Goal: Transaction & Acquisition: Purchase product/service

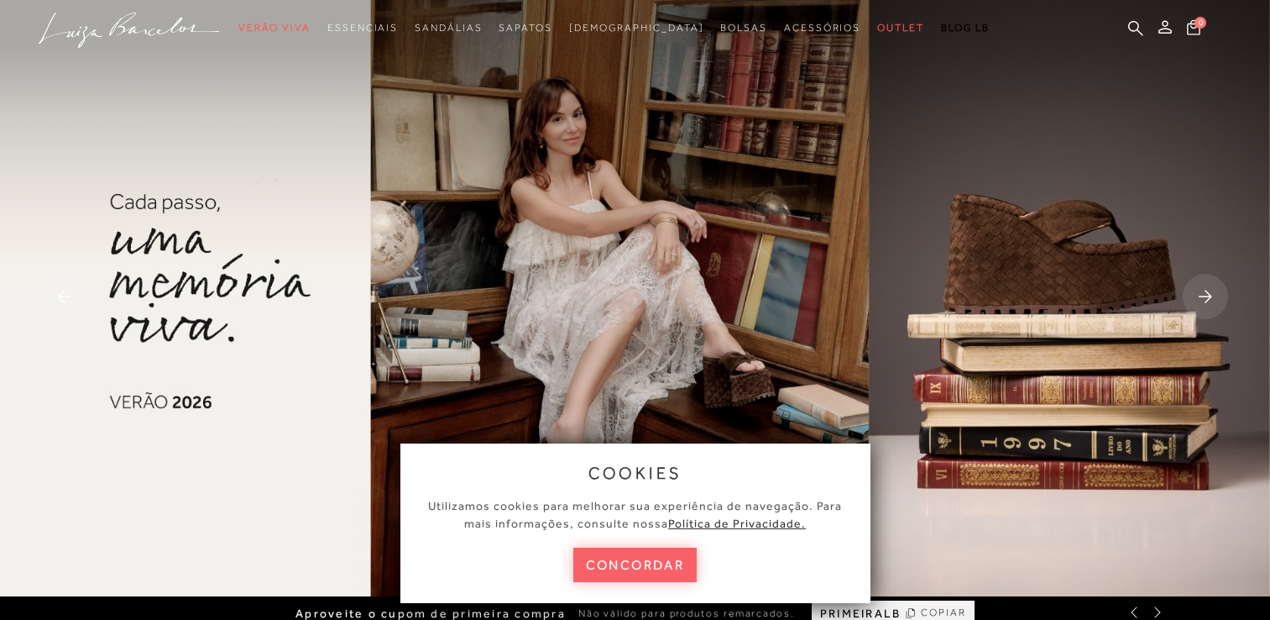
click at [695, 559] on button "concordar" at bounding box center [635, 564] width 124 height 34
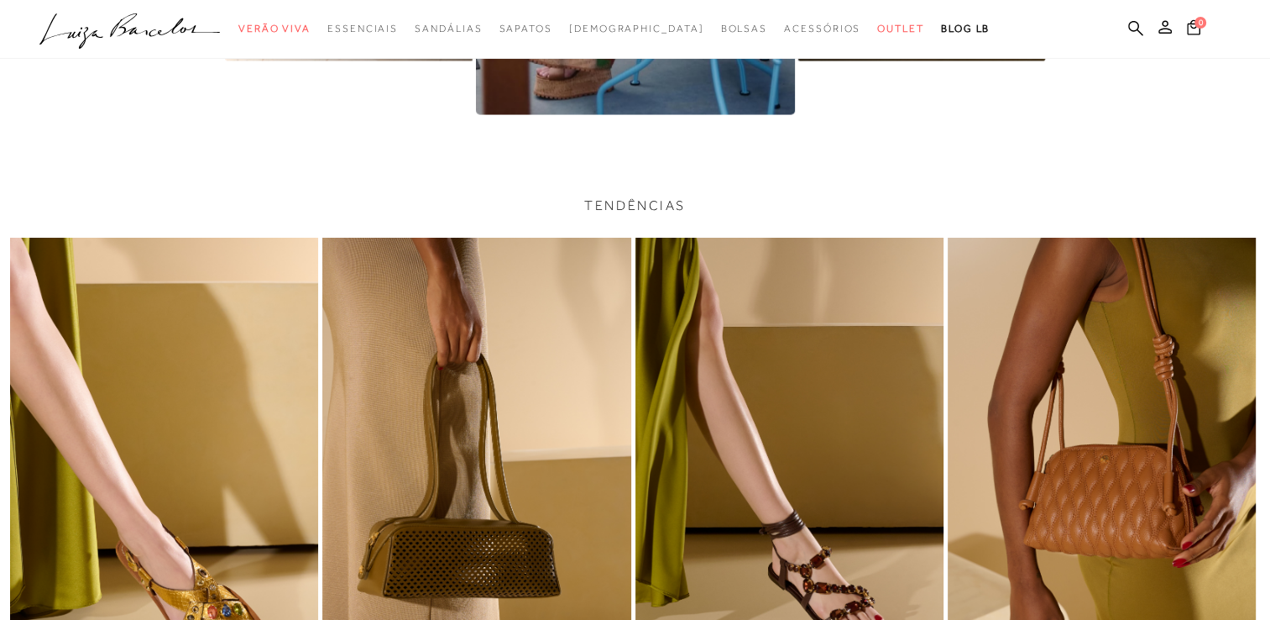
scroll to position [3526, 0]
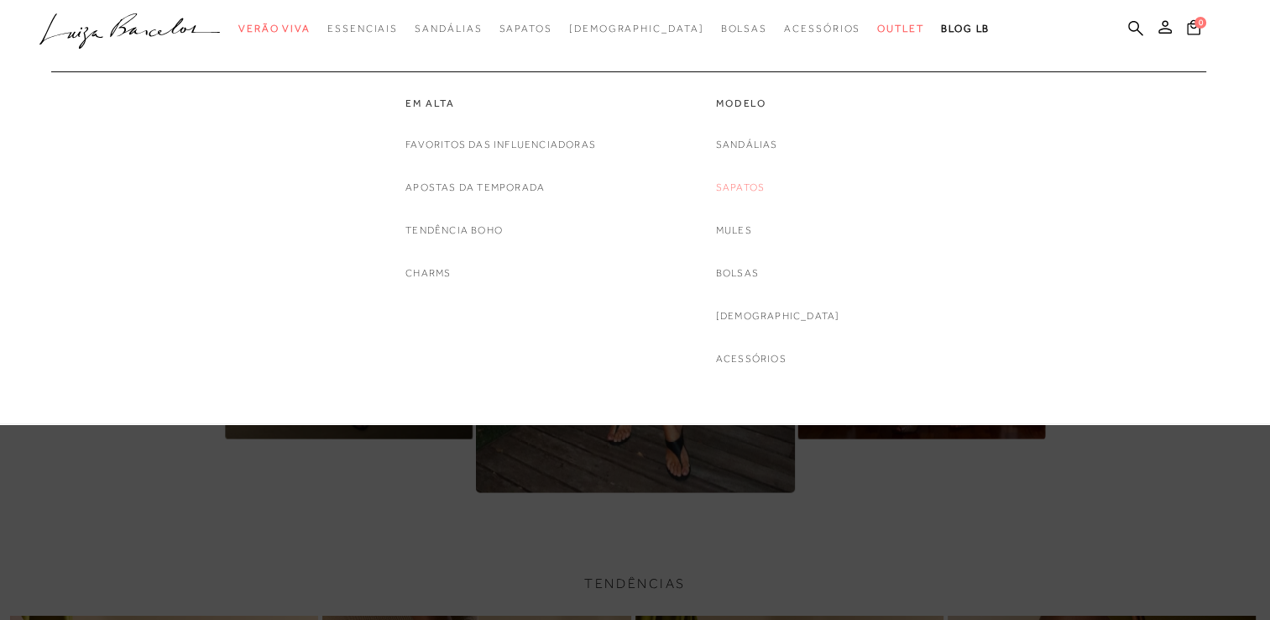
click at [765, 192] on link "Sapatos" at bounding box center [740, 188] width 49 height 18
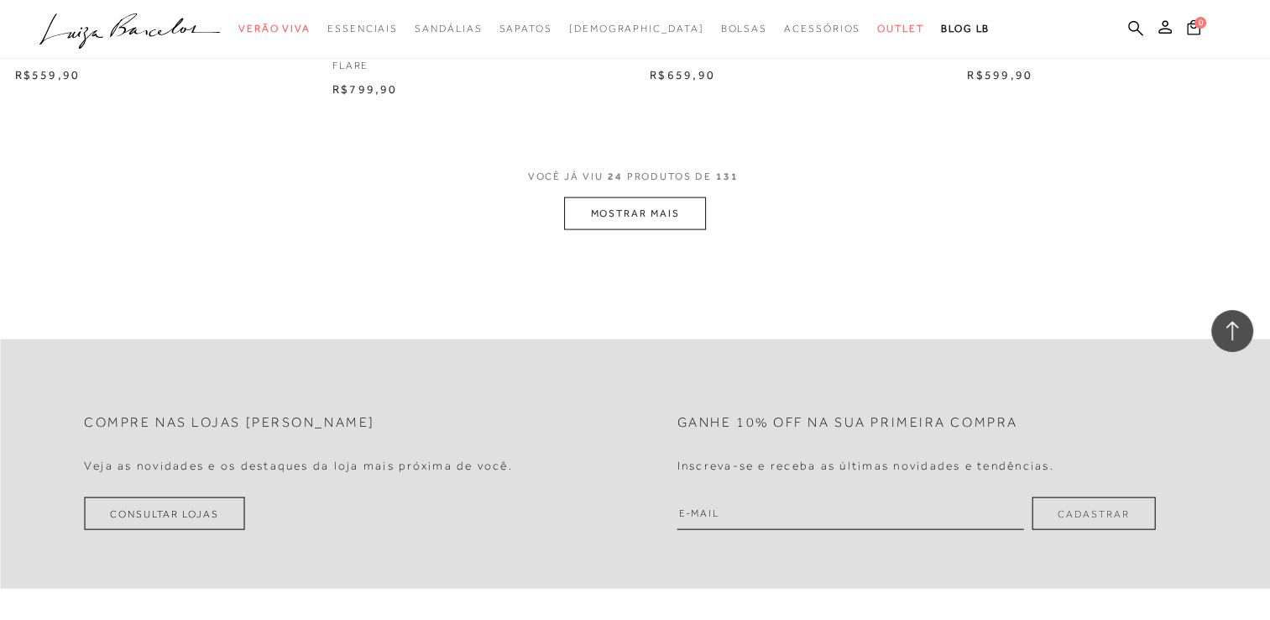
scroll to position [3526, 0]
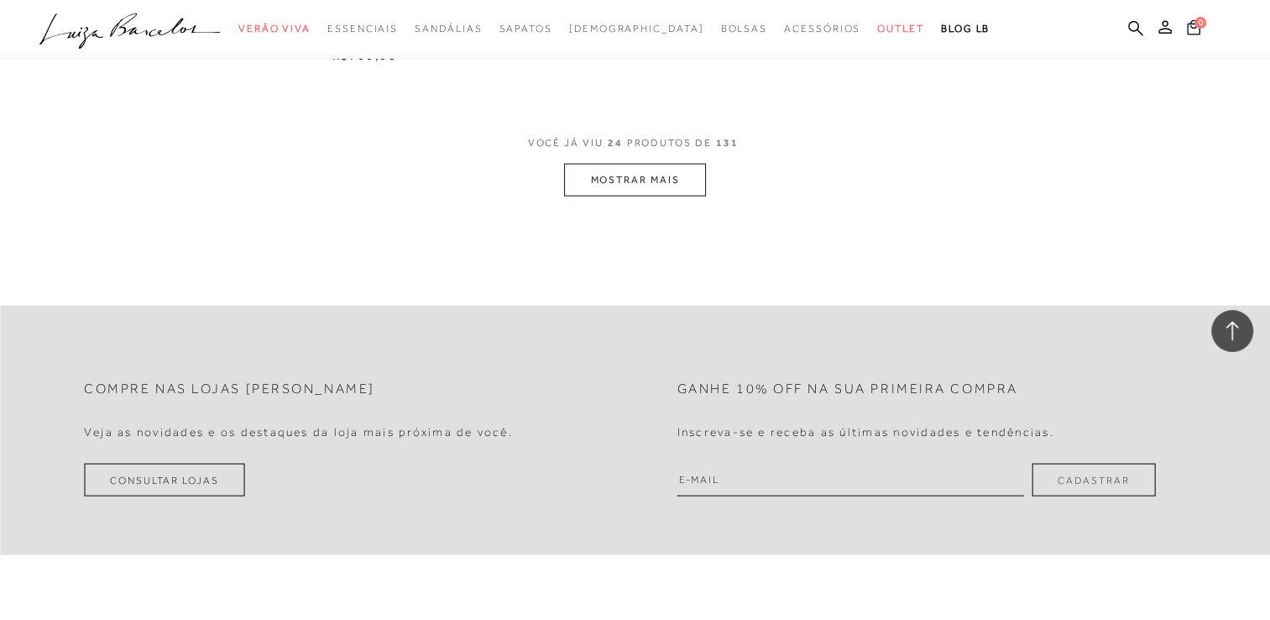
click at [617, 180] on button "MOSTRAR MAIS" at bounding box center [634, 180] width 141 height 33
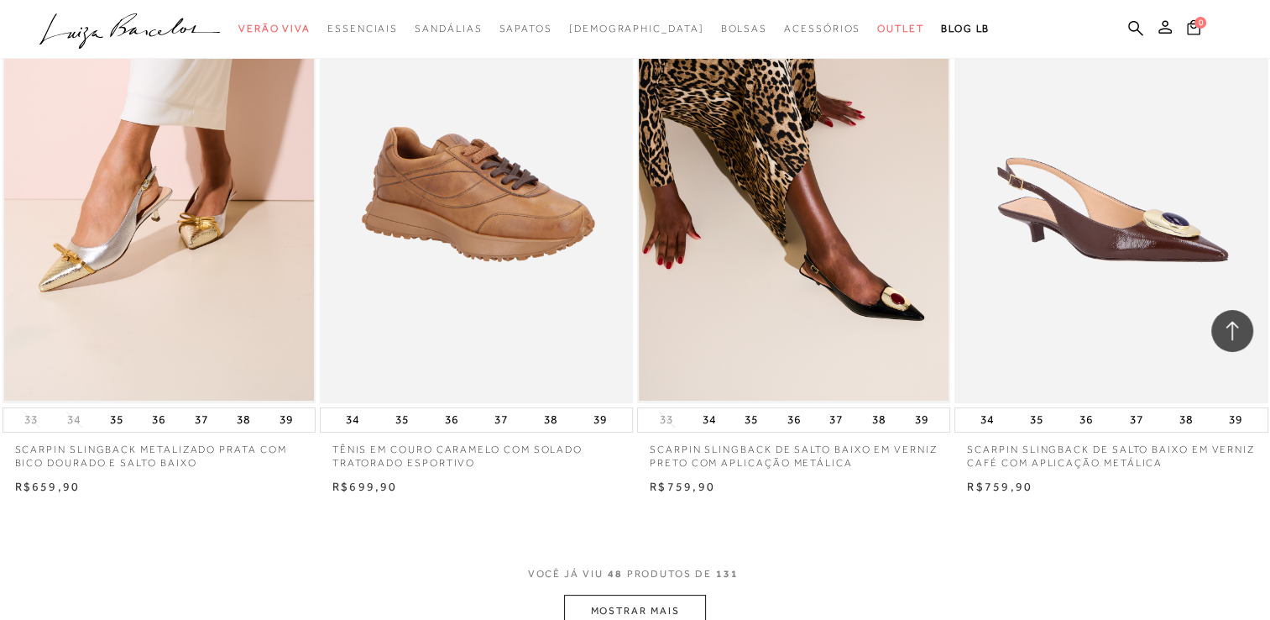
scroll to position [6967, 0]
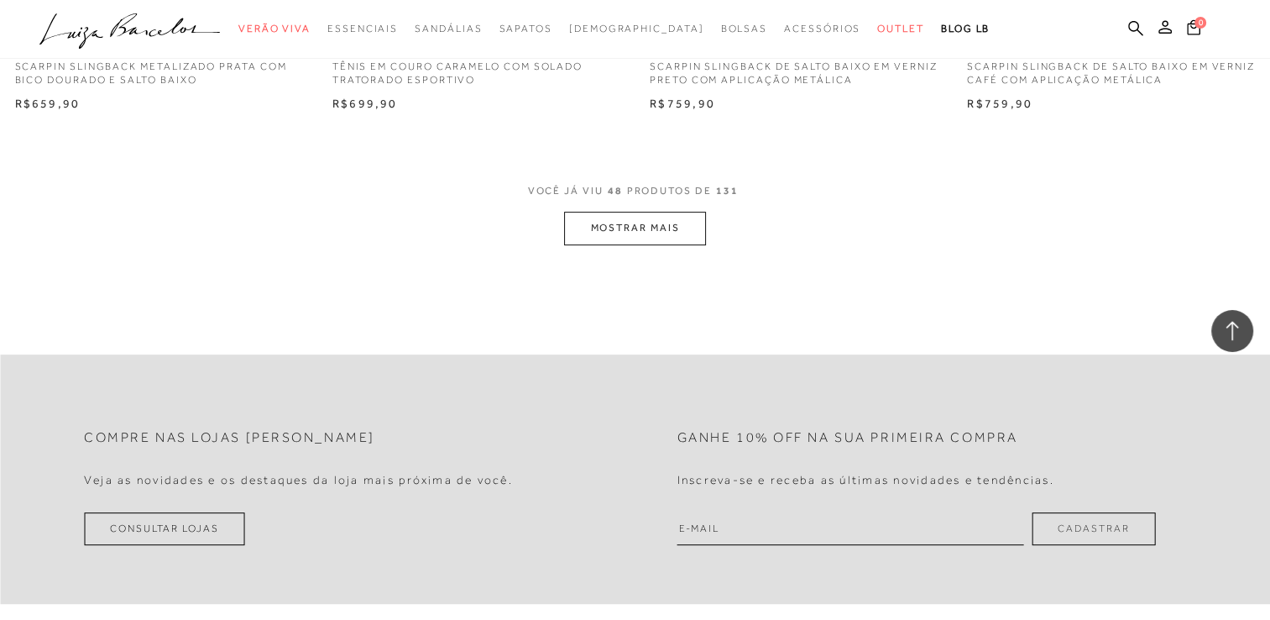
click at [667, 239] on button "MOSTRAR MAIS" at bounding box center [634, 228] width 141 height 33
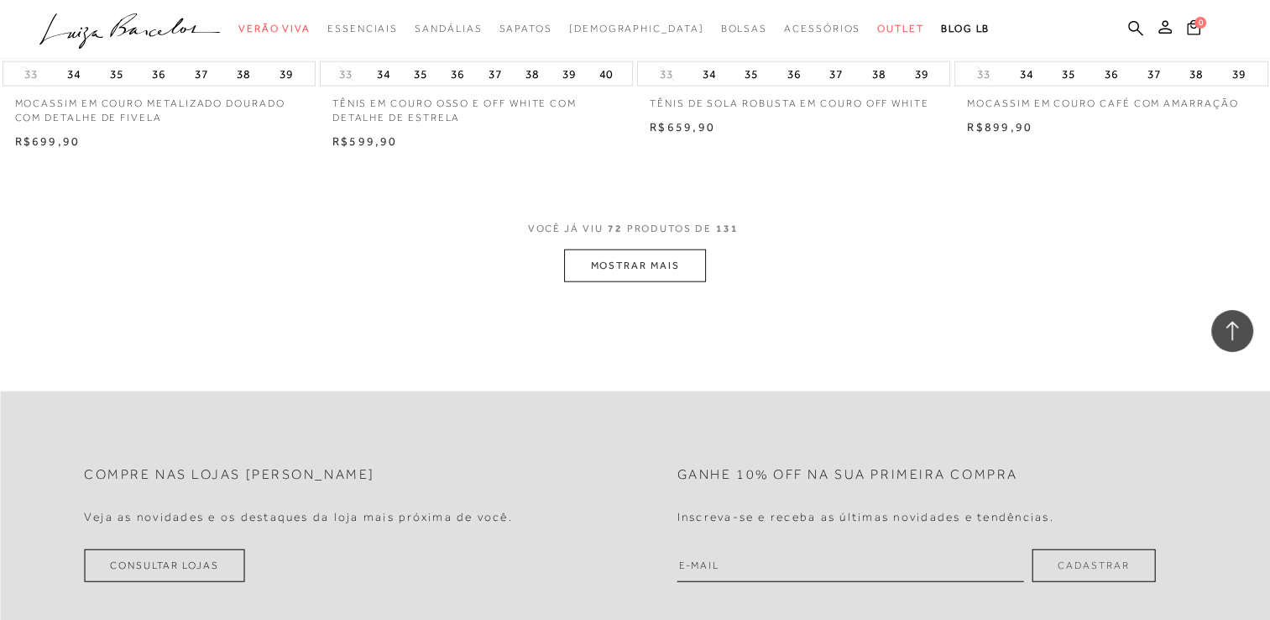
scroll to position [10409, 0]
click at [658, 273] on button "MOSTRAR MAIS" at bounding box center [634, 262] width 141 height 33
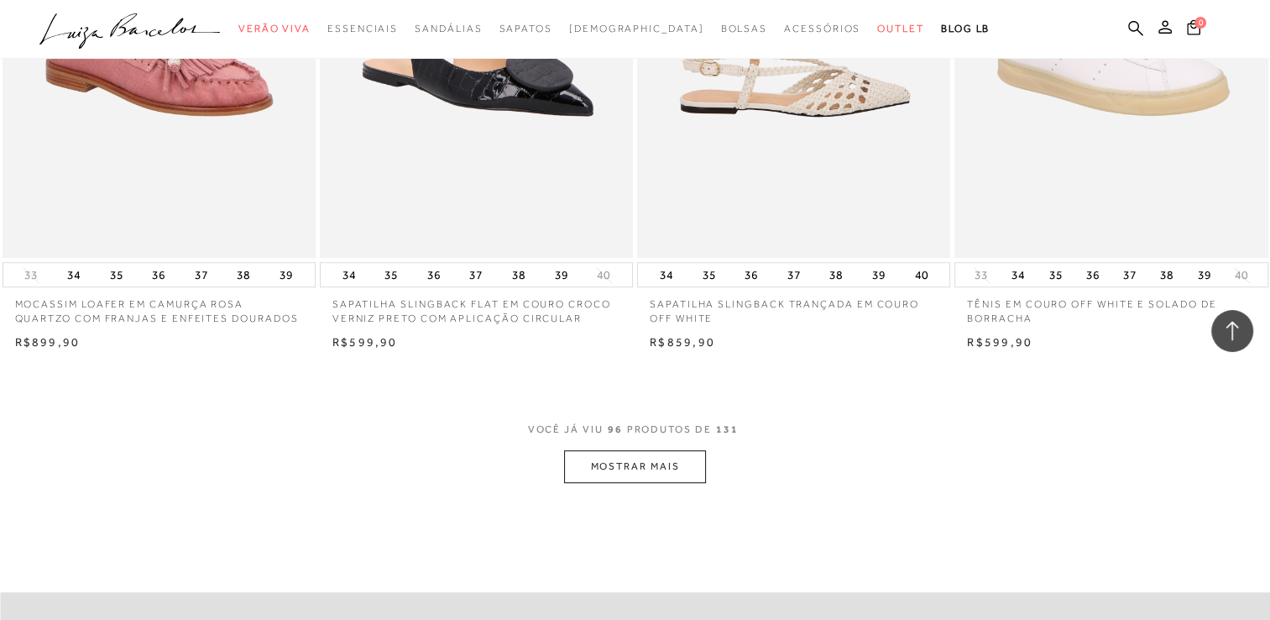
scroll to position [13683, 0]
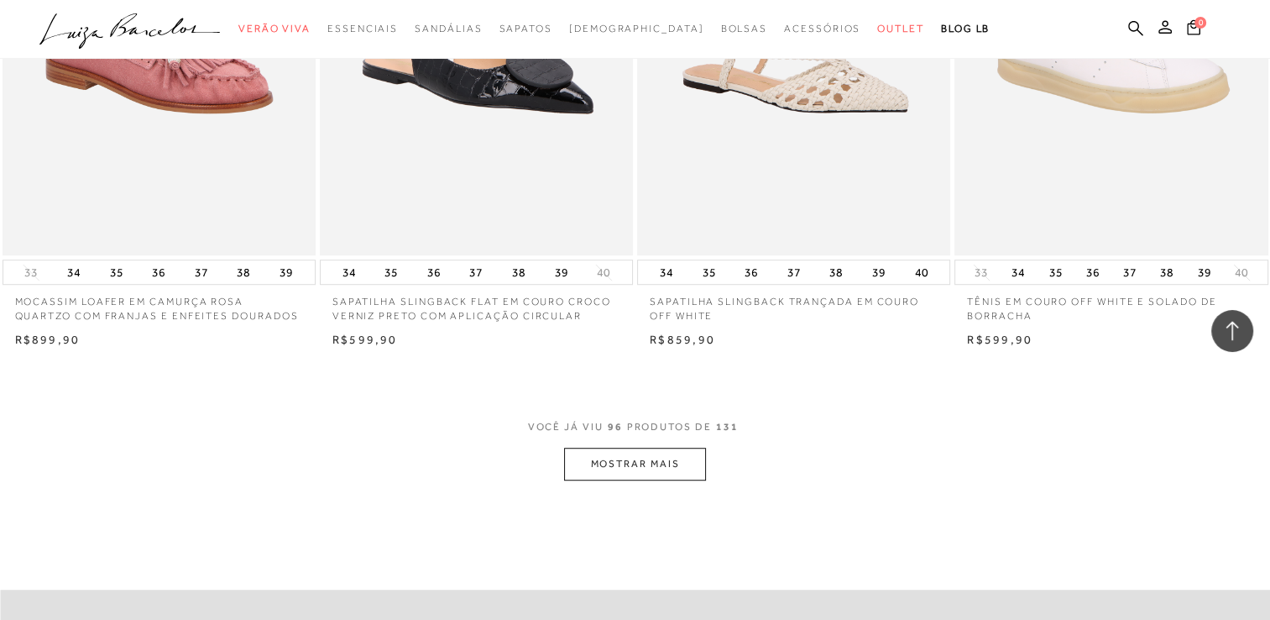
click at [646, 460] on button "MOSTRAR MAIS" at bounding box center [634, 463] width 141 height 33
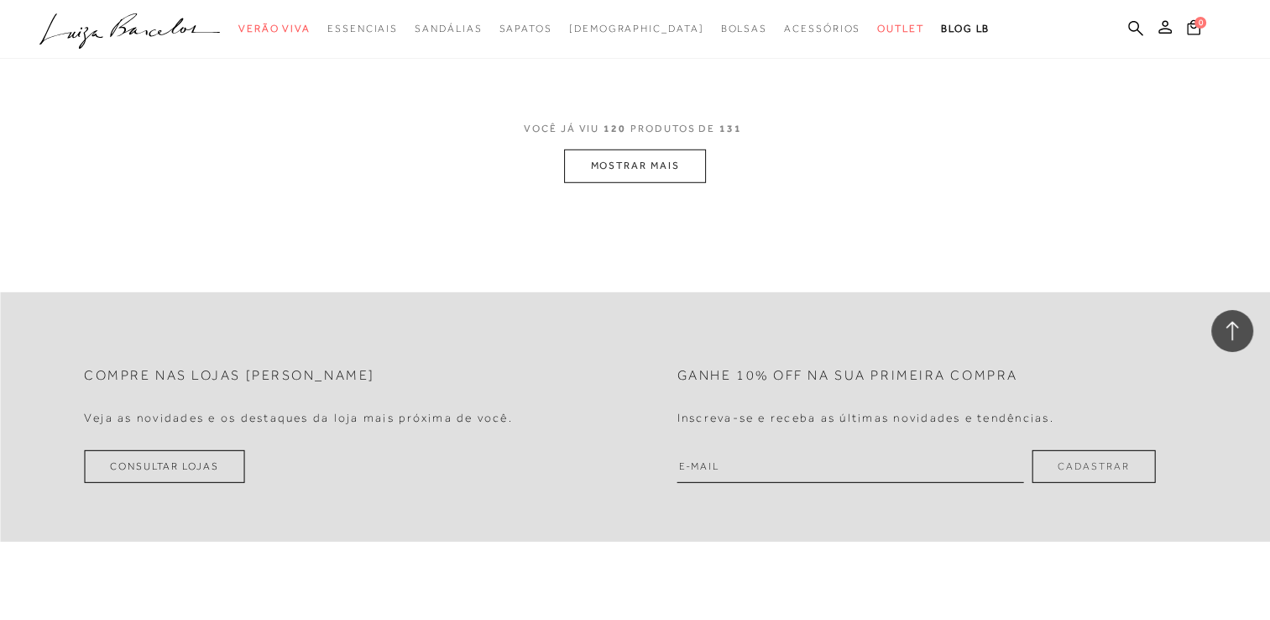
scroll to position [17461, 0]
click at [649, 159] on button "MOSTRAR MAIS" at bounding box center [634, 161] width 141 height 33
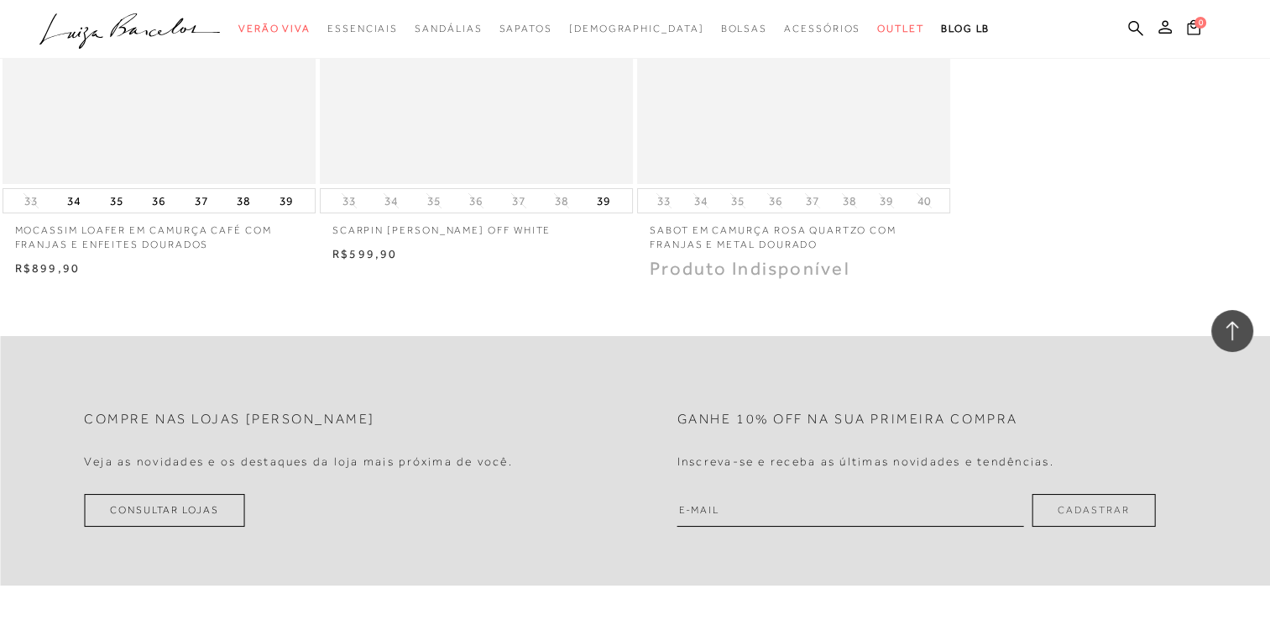
scroll to position [18972, 0]
